Goal: Task Accomplishment & Management: Manage account settings

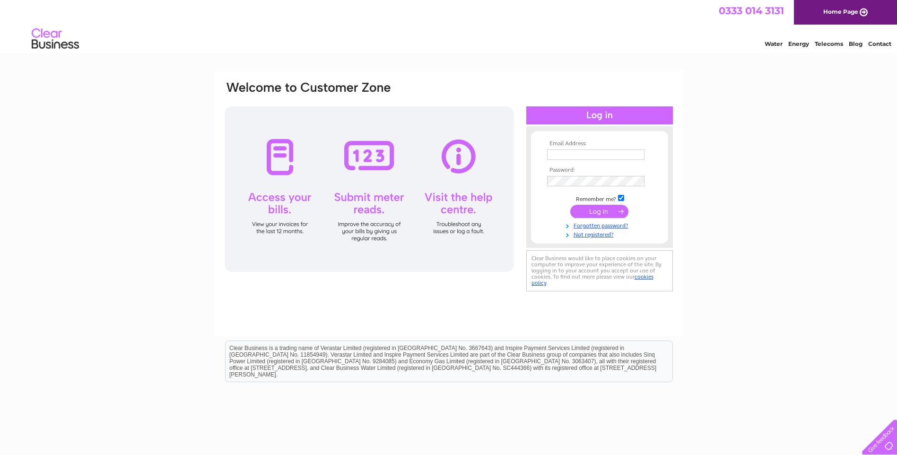
click at [568, 151] on input "text" at bounding box center [595, 154] width 97 height 10
type input "office@fvs-engineering.co.uk"
click at [602, 214] on input "submit" at bounding box center [599, 211] width 58 height 13
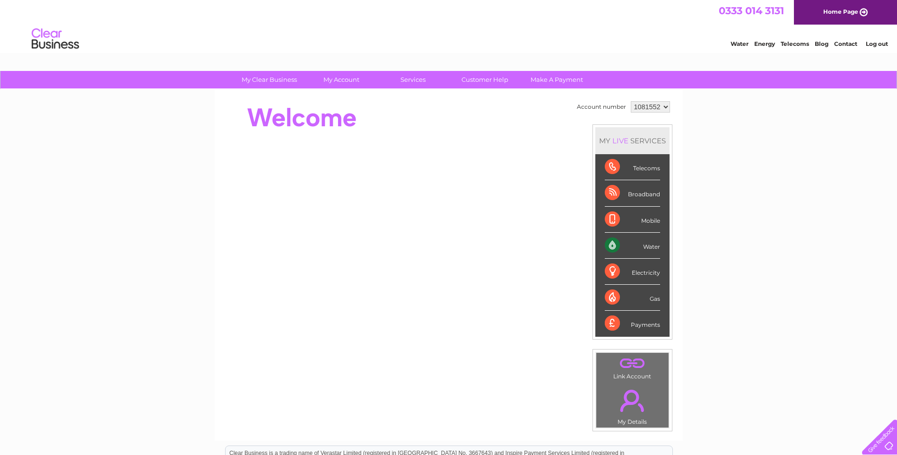
click at [618, 246] on div "Water" at bounding box center [632, 246] width 55 height 26
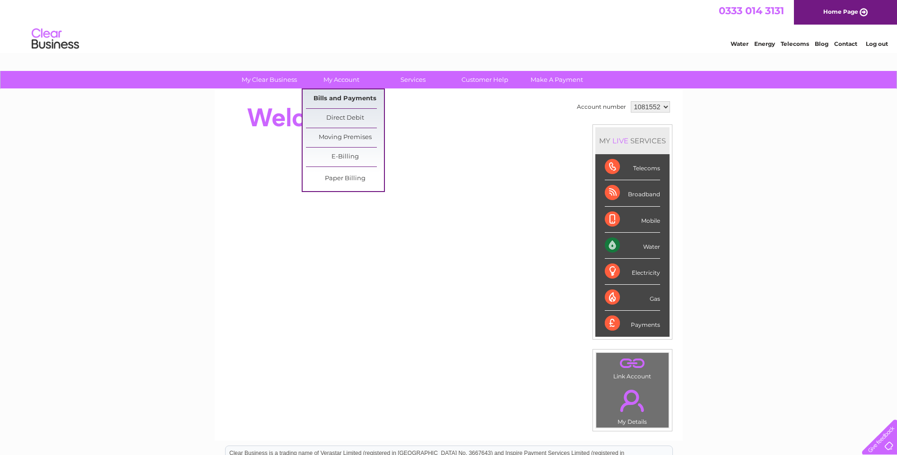
click at [350, 97] on link "Bills and Payments" at bounding box center [345, 98] width 78 height 19
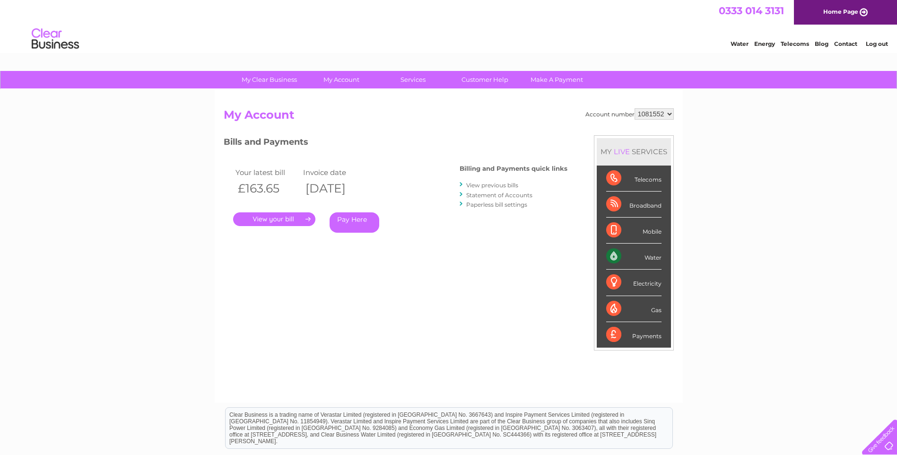
click at [276, 221] on link "." at bounding box center [274, 219] width 82 height 14
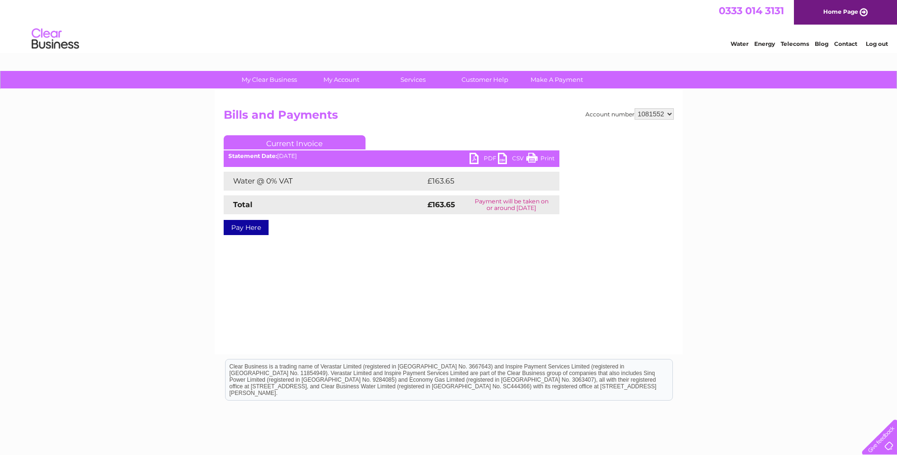
click at [479, 155] on link "PDF" at bounding box center [484, 160] width 28 height 14
click at [874, 43] on link "Log out" at bounding box center [877, 43] width 22 height 7
